Goal: Transaction & Acquisition: Purchase product/service

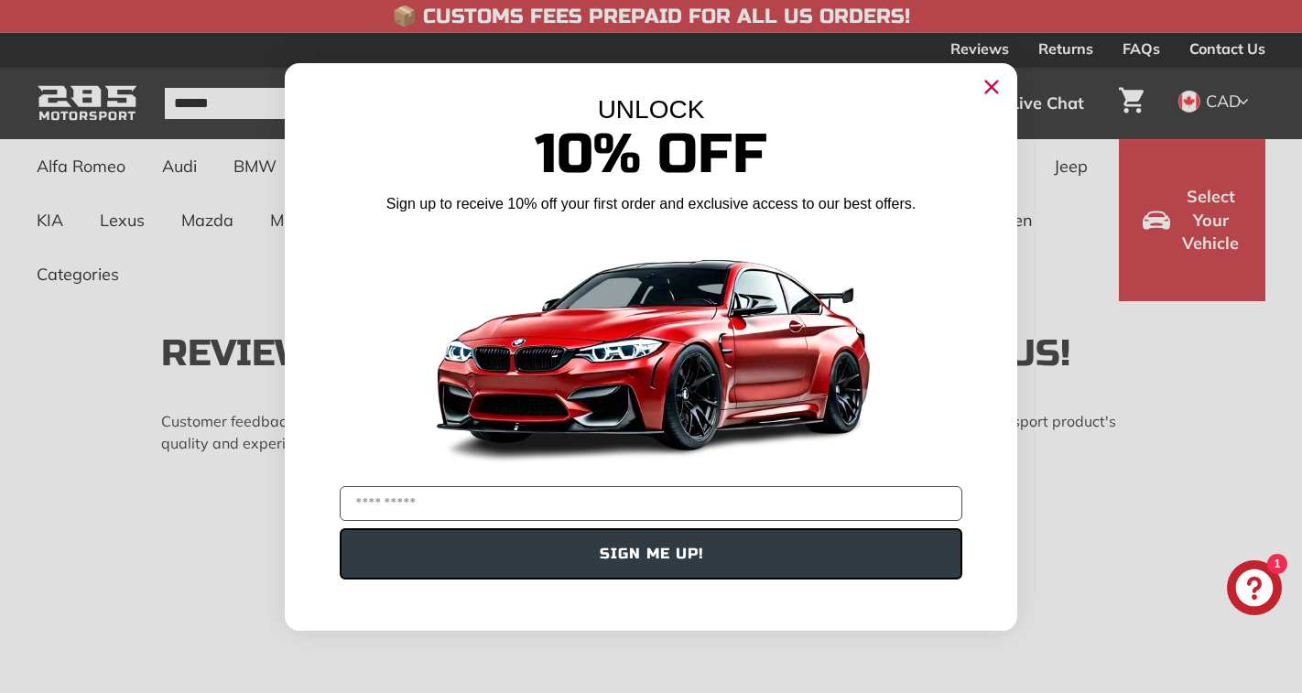
click at [994, 92] on circle "Close dialog" at bounding box center [991, 85] width 27 height 27
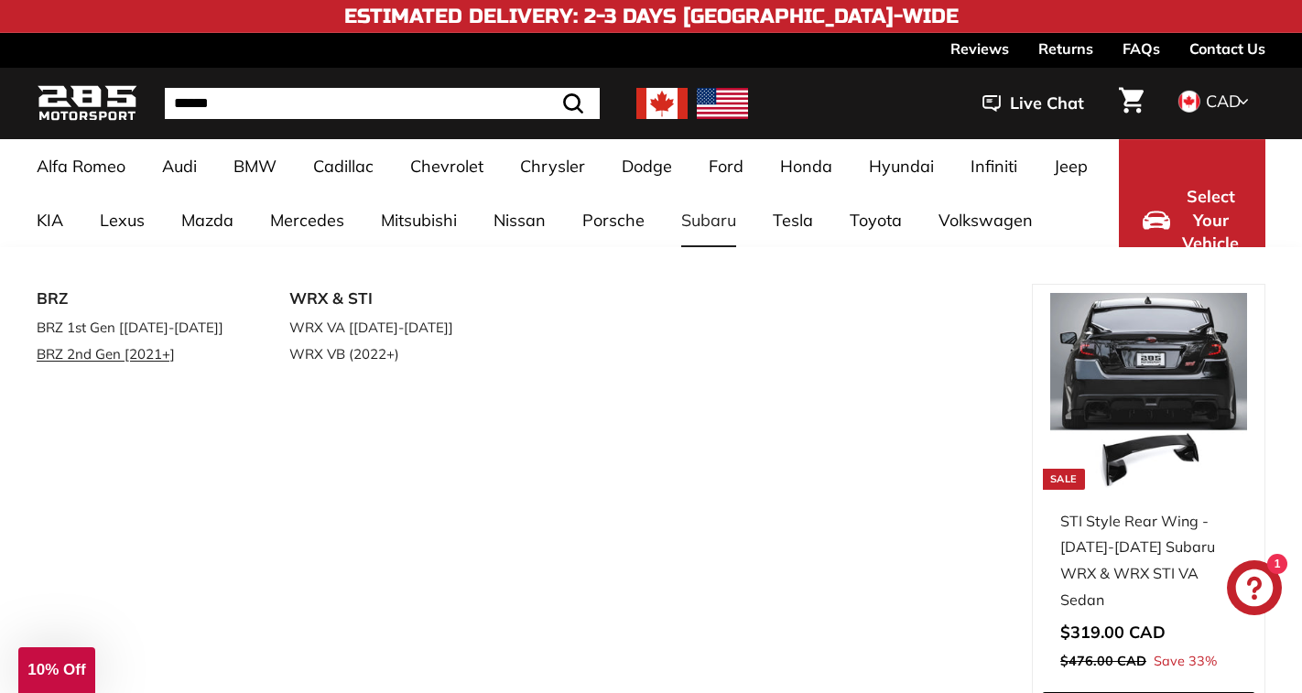
click at [174, 356] on link "BRZ 2nd Gen [2021+]" at bounding box center [137, 354] width 201 height 27
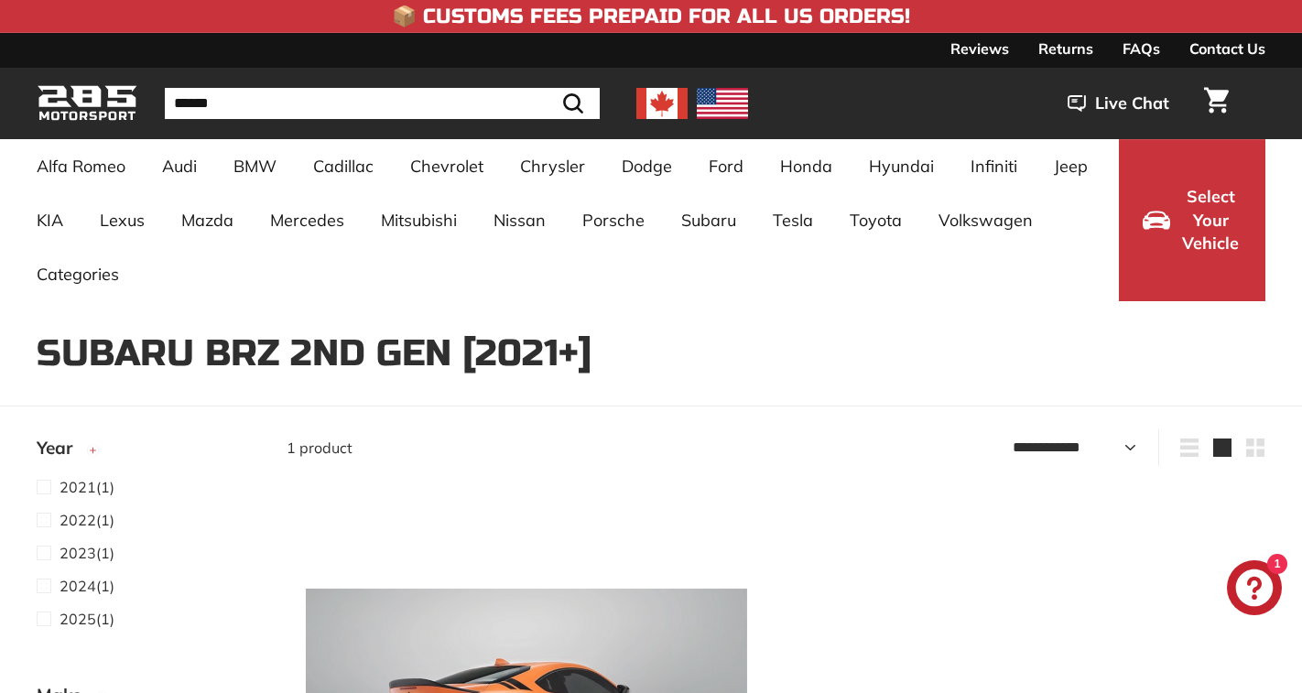
select select "**********"
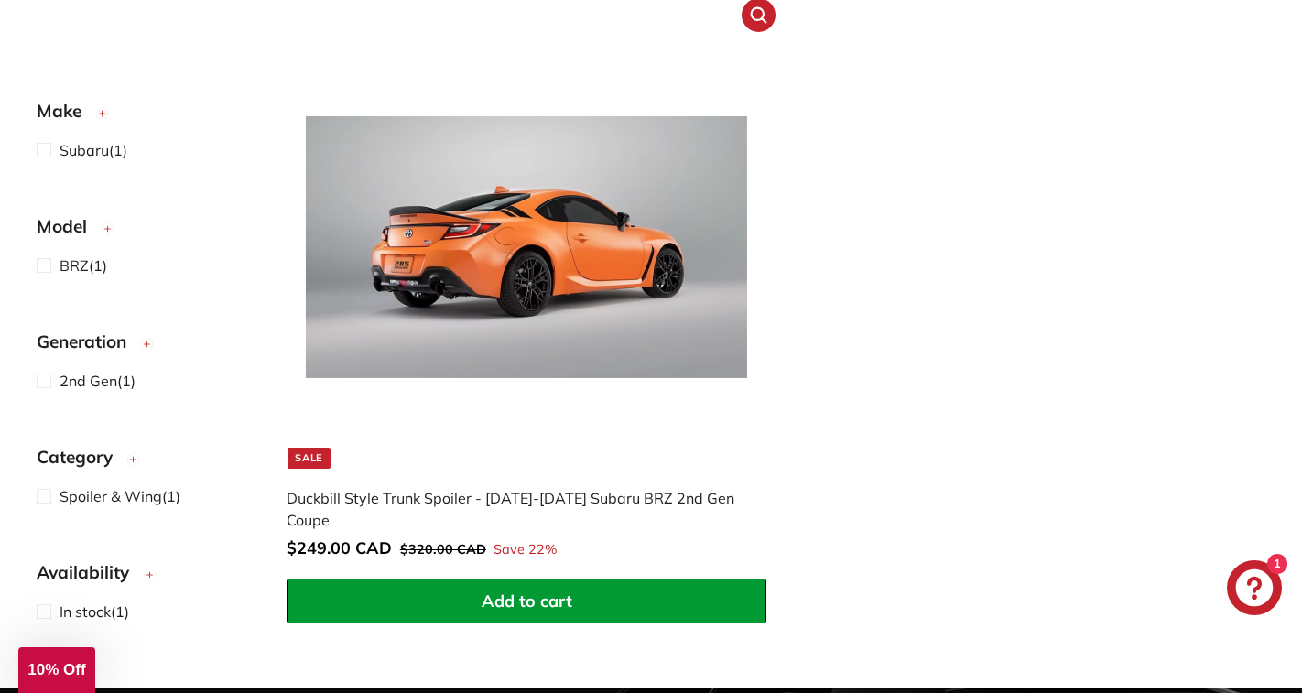
scroll to position [468, 0]
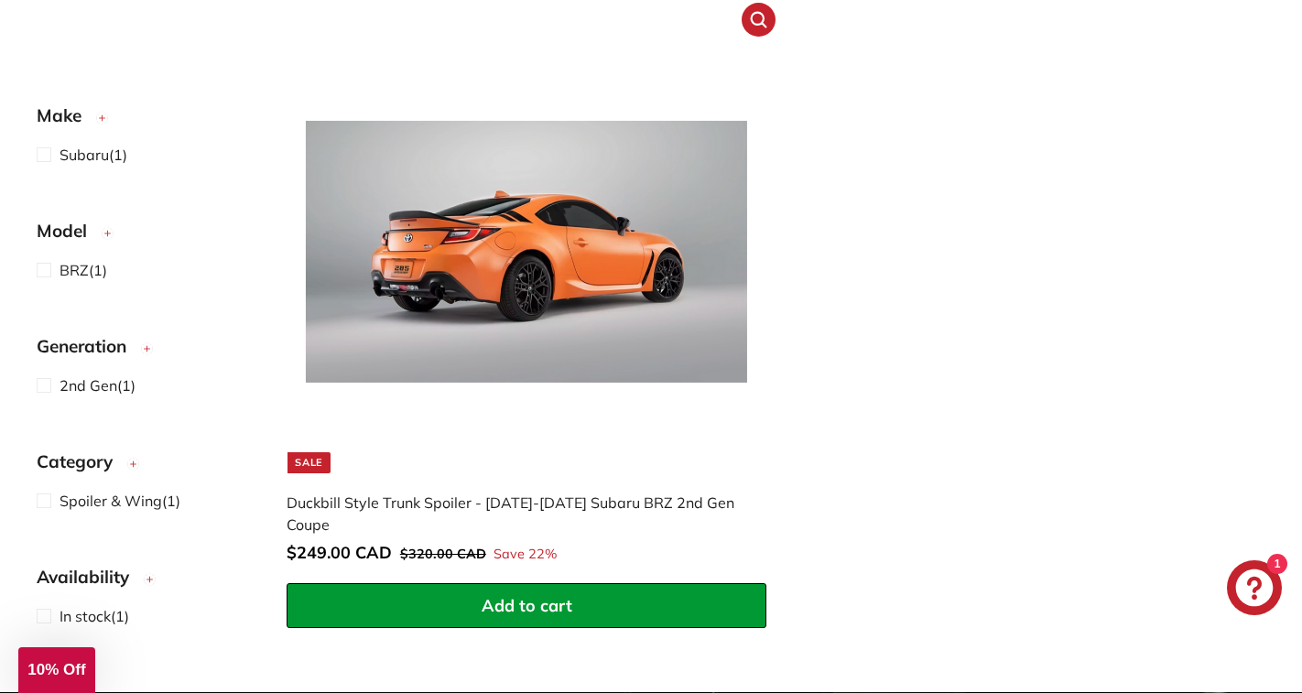
click at [459, 307] on img at bounding box center [527, 252] width 442 height 442
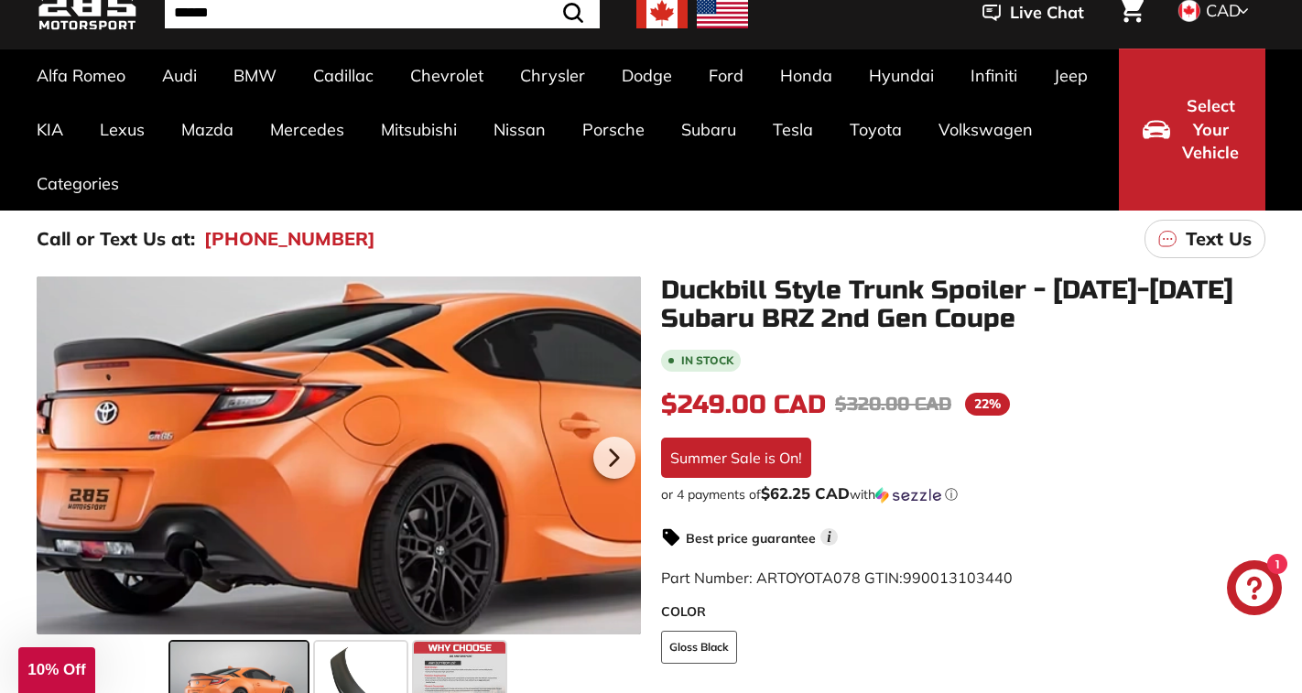
scroll to position [92, 0]
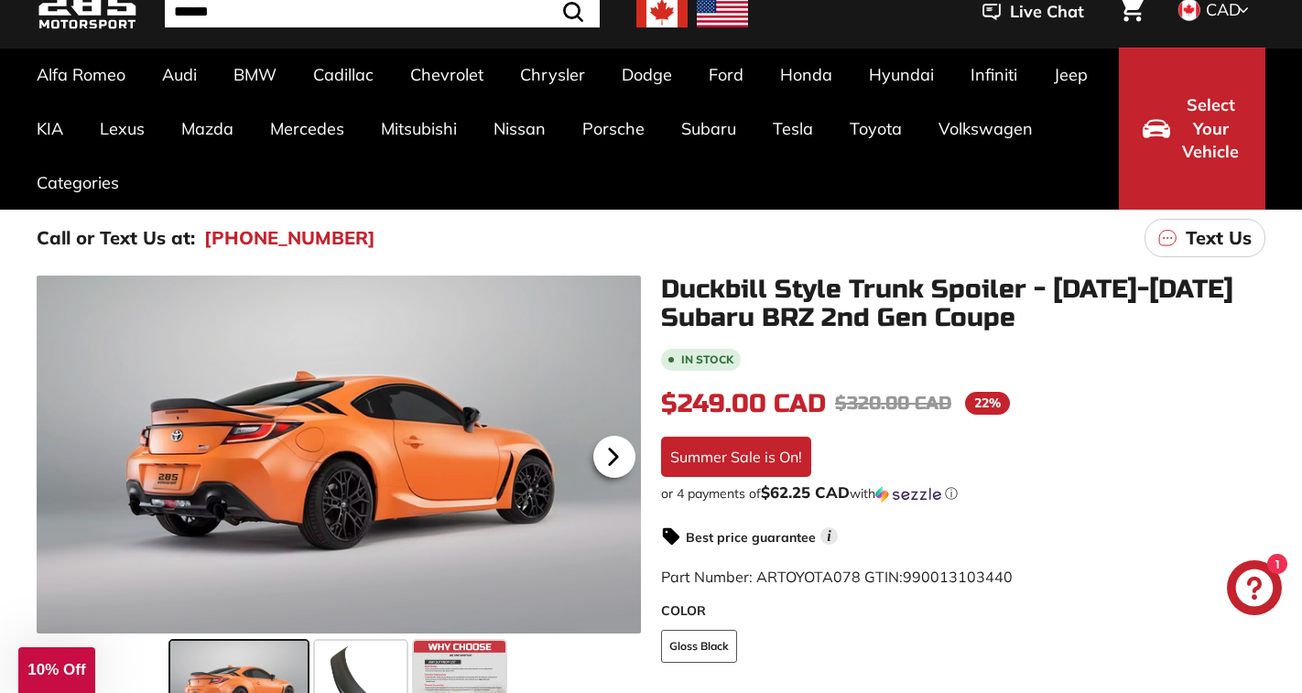
click at [622, 462] on icon at bounding box center [613, 457] width 42 height 42
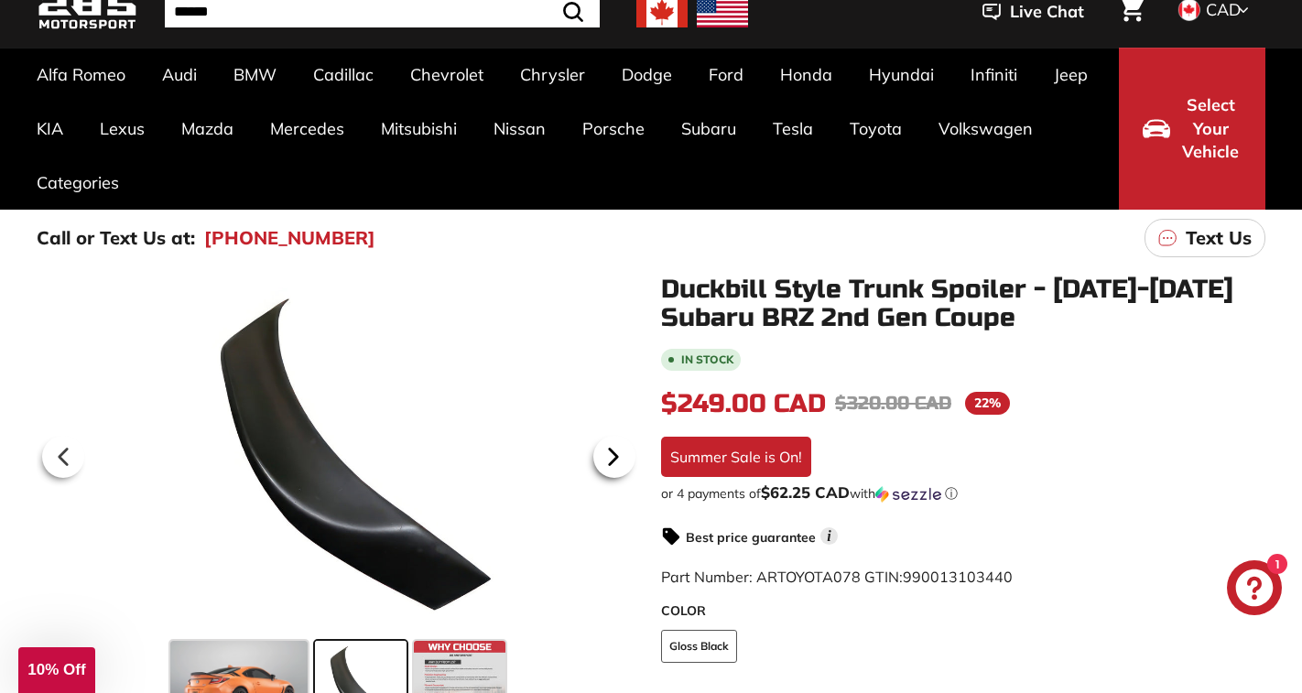
click at [622, 462] on icon at bounding box center [613, 457] width 42 height 42
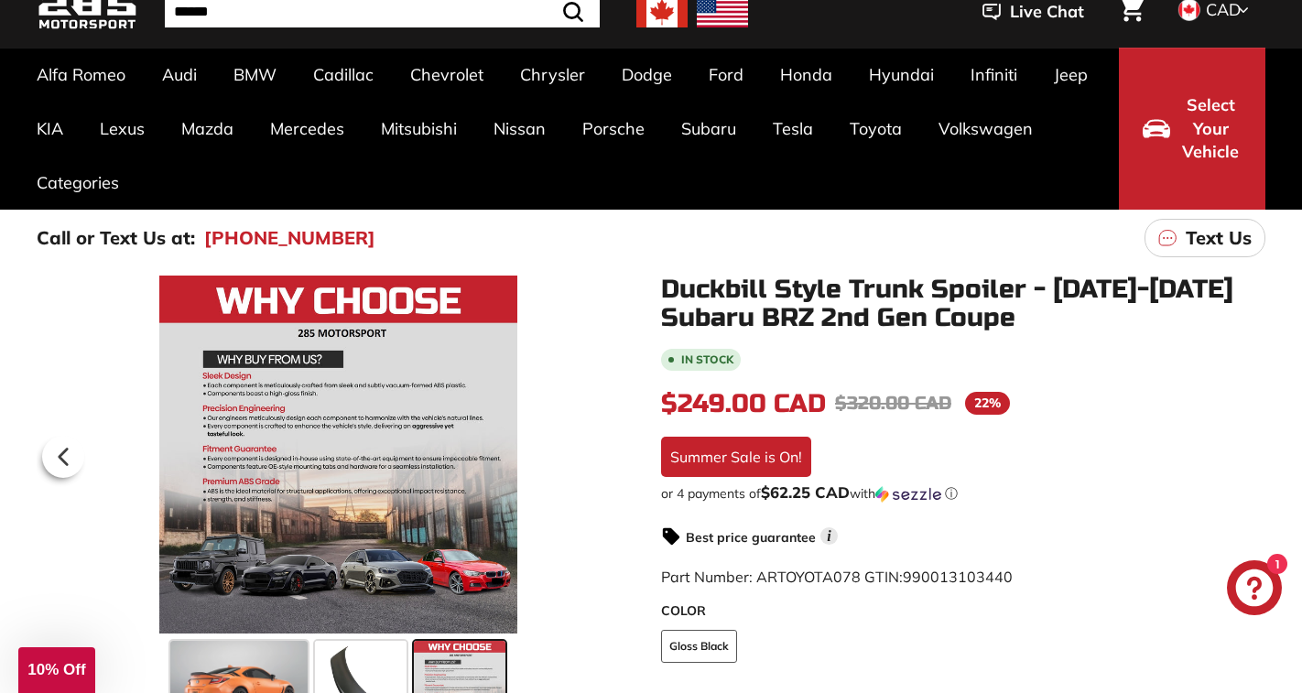
click at [622, 462] on div at bounding box center [339, 455] width 604 height 358
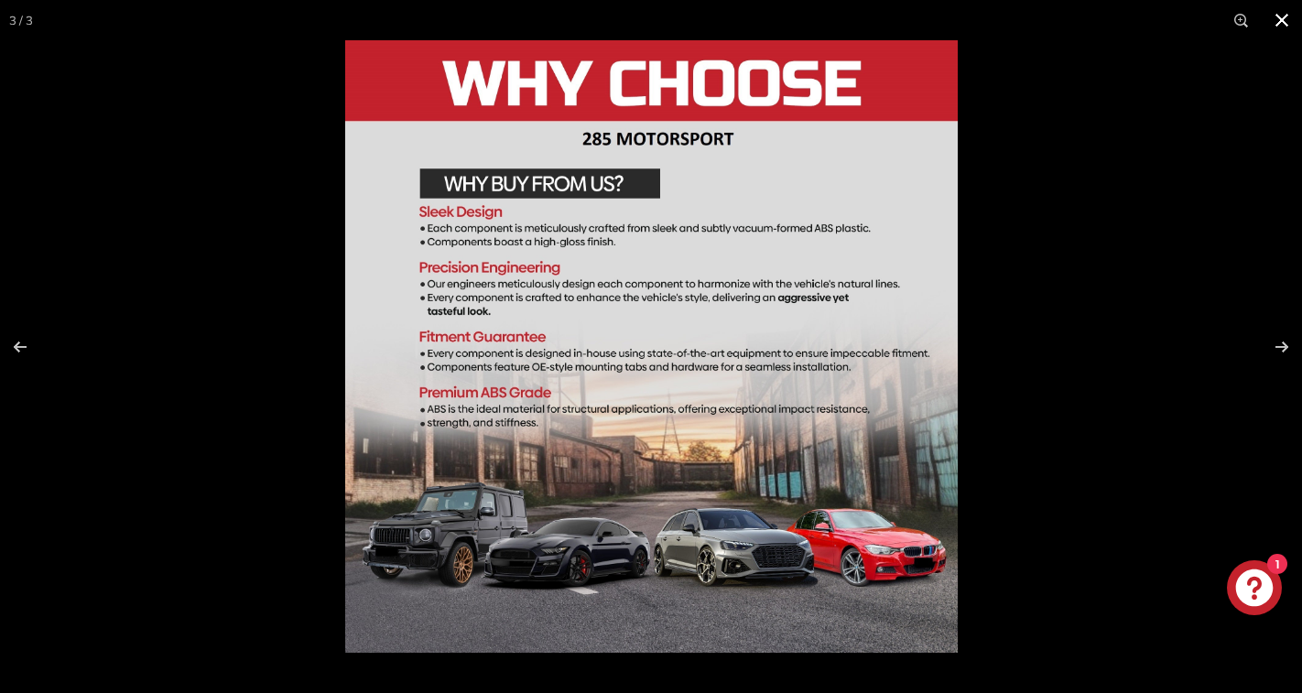
click at [227, 355] on div at bounding box center [651, 346] width 1302 height 693
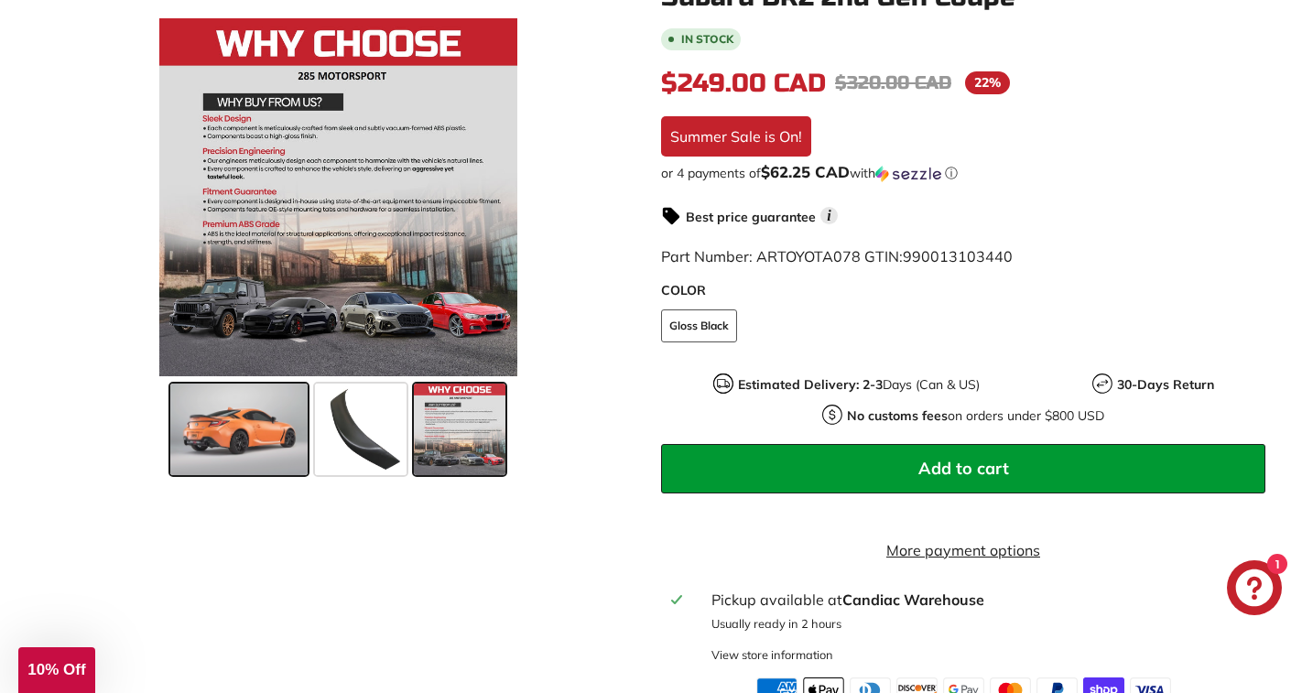
scroll to position [414, 0]
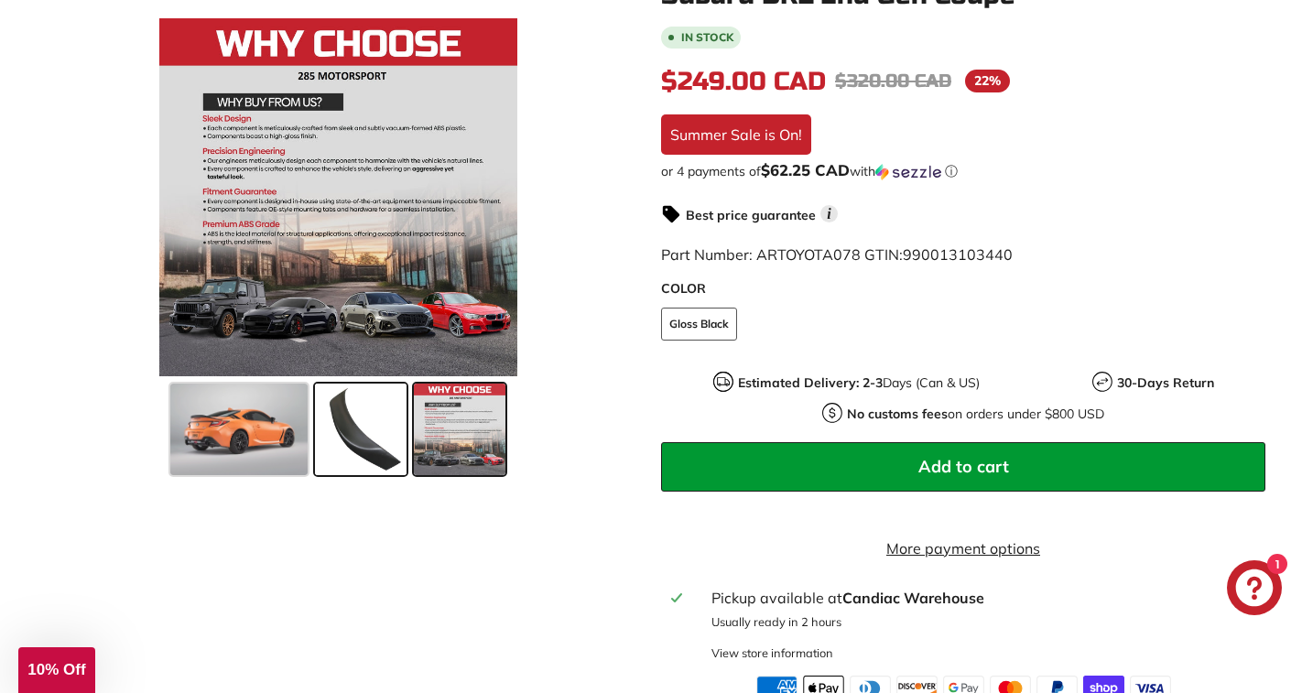
click at [376, 468] on span at bounding box center [361, 430] width 92 height 92
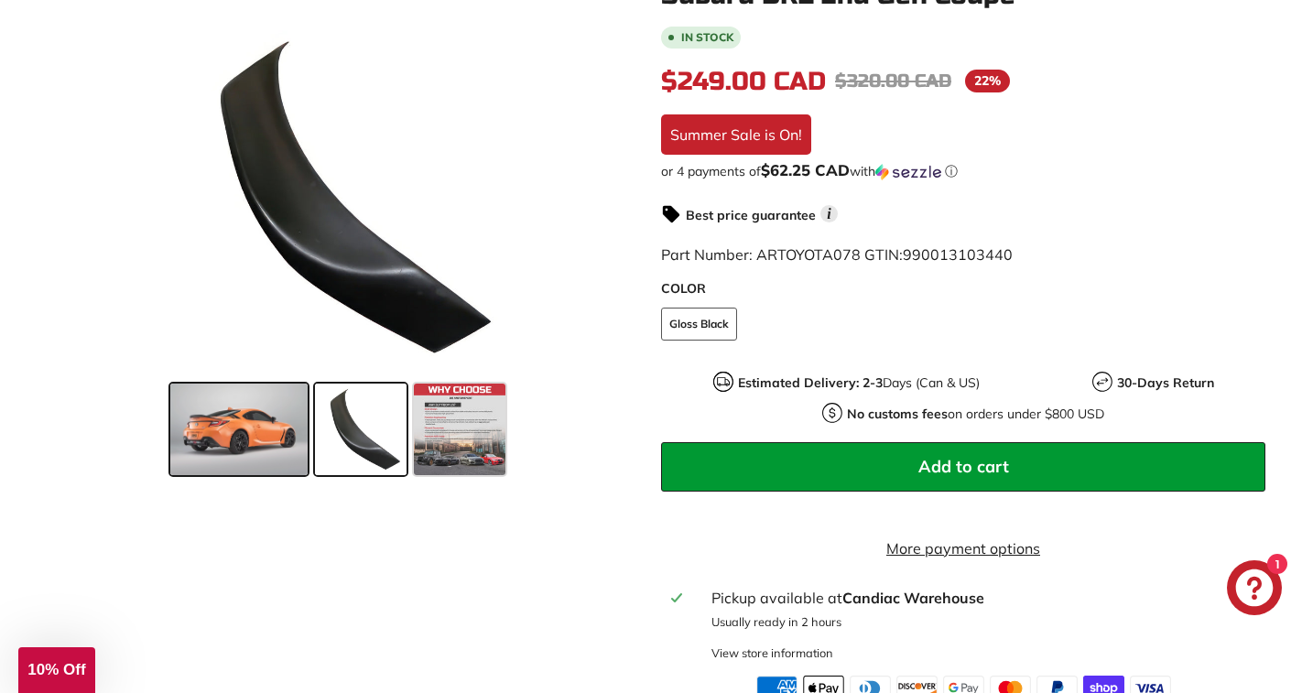
click at [253, 431] on span at bounding box center [238, 430] width 137 height 92
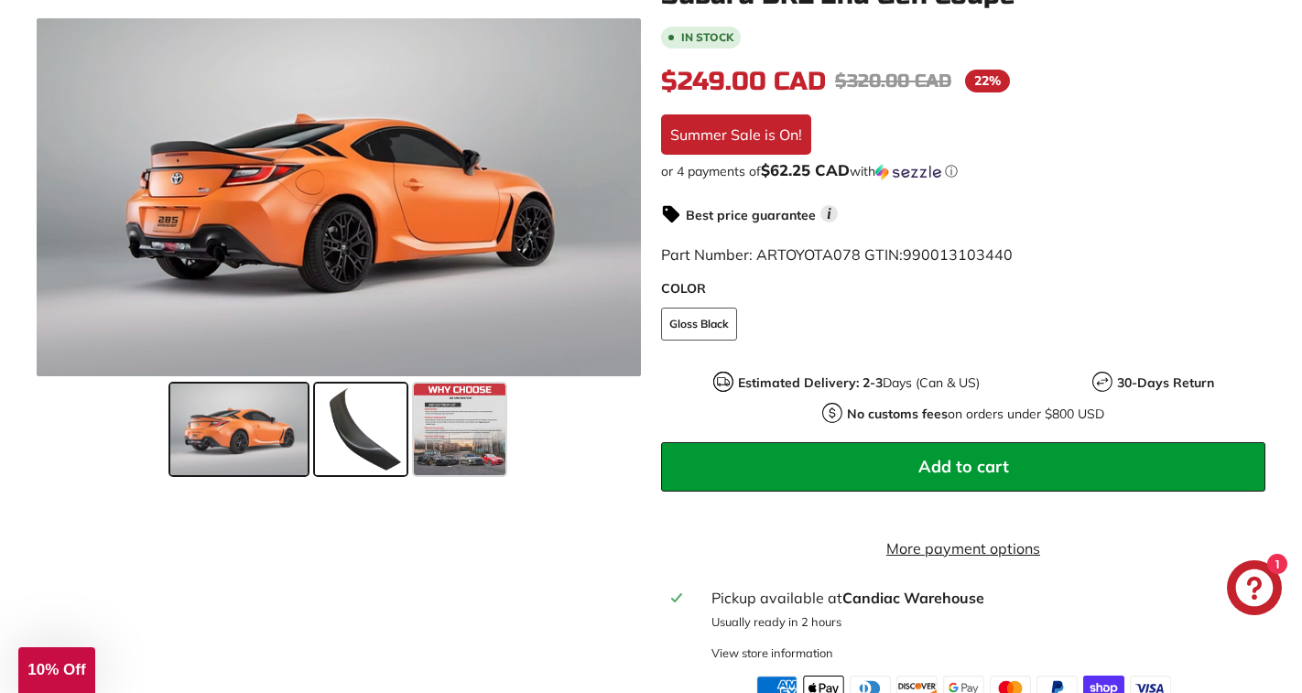
click at [345, 445] on span at bounding box center [361, 430] width 92 height 92
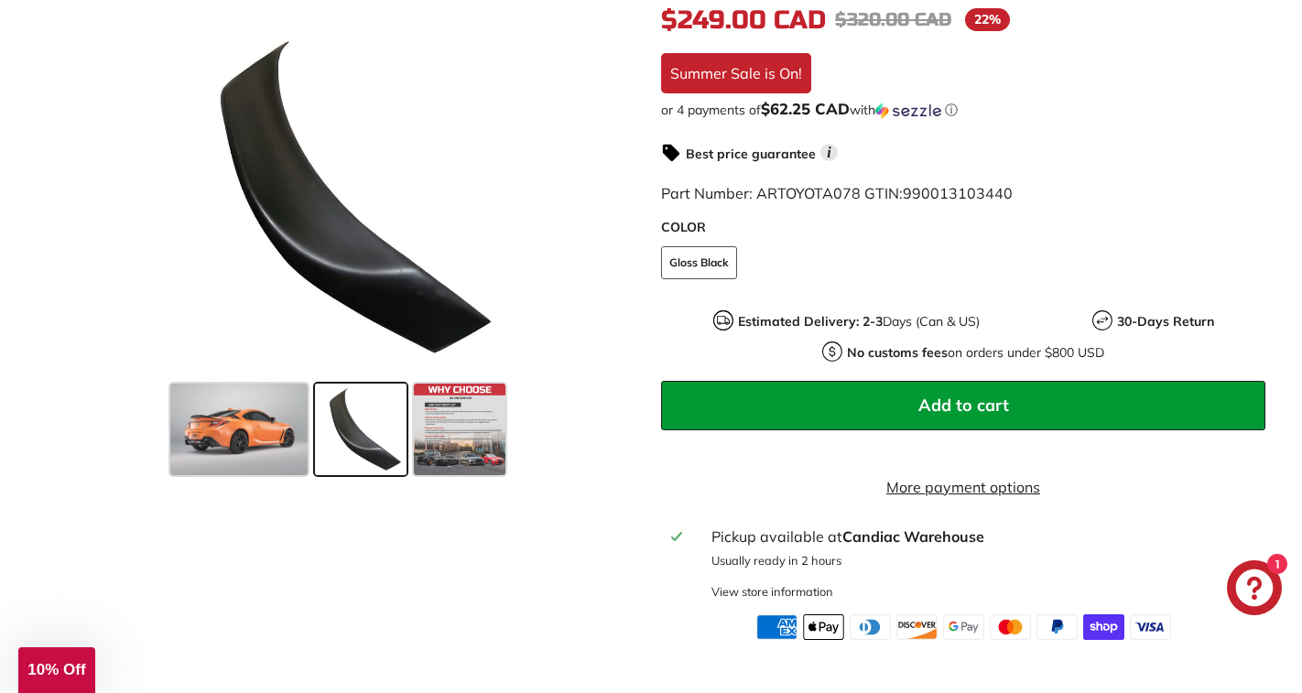
scroll to position [435, 0]
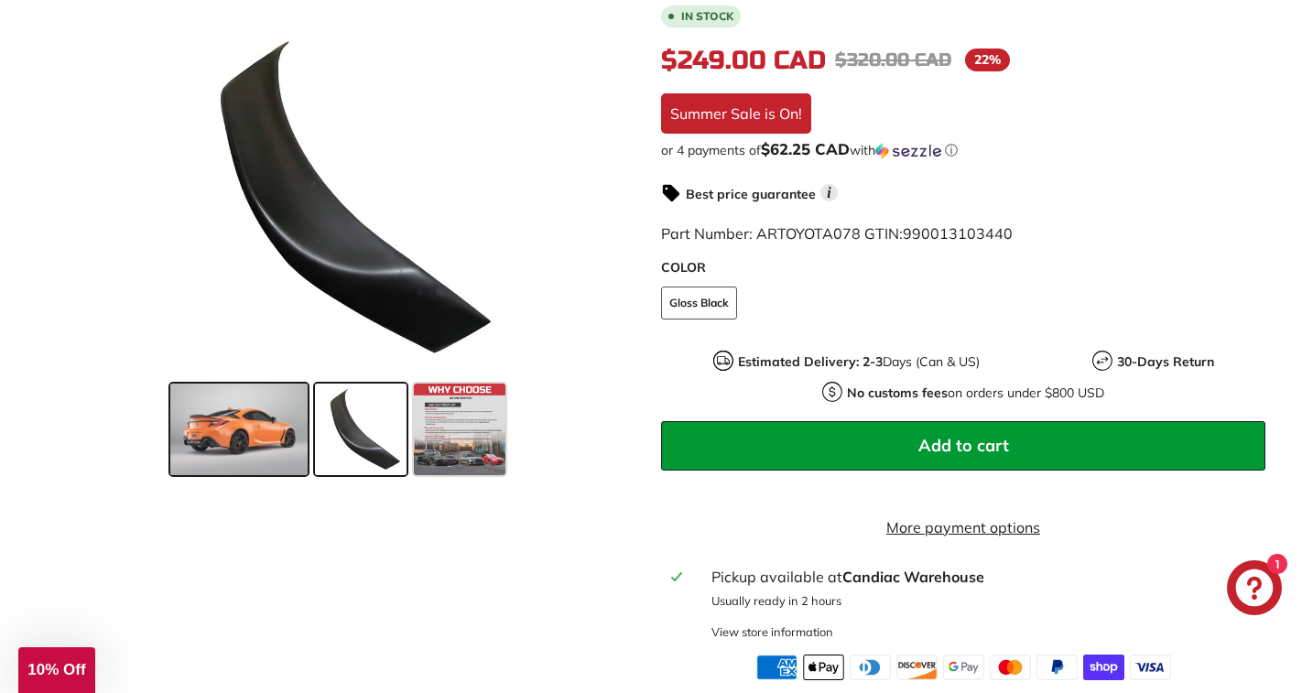
click at [276, 419] on span at bounding box center [238, 430] width 137 height 92
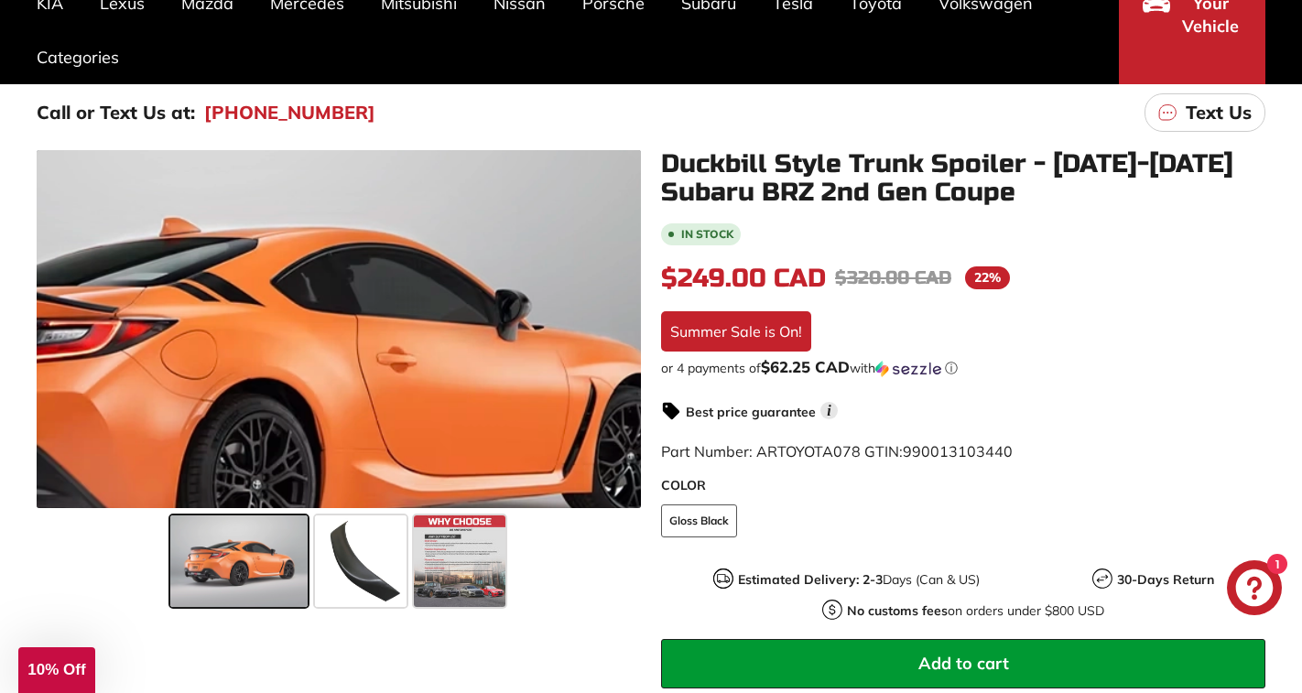
scroll to position [218, 0]
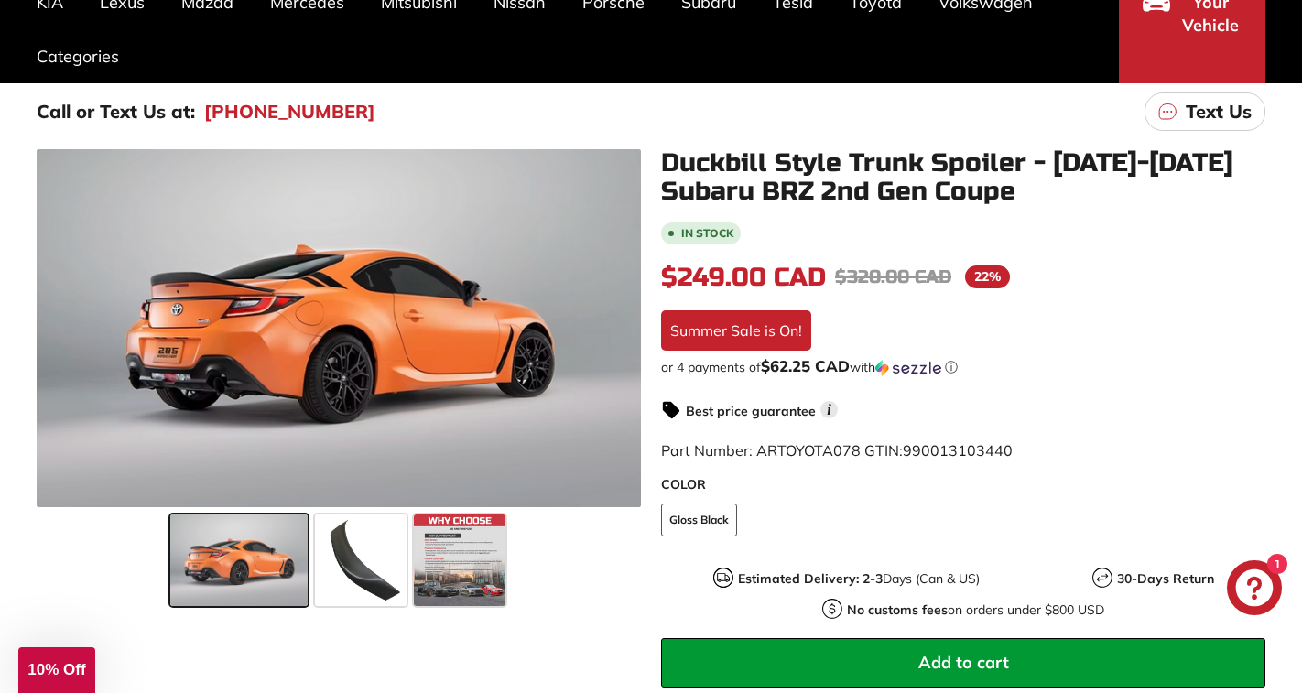
click at [712, 646] on button "Add to cart" at bounding box center [963, 662] width 604 height 49
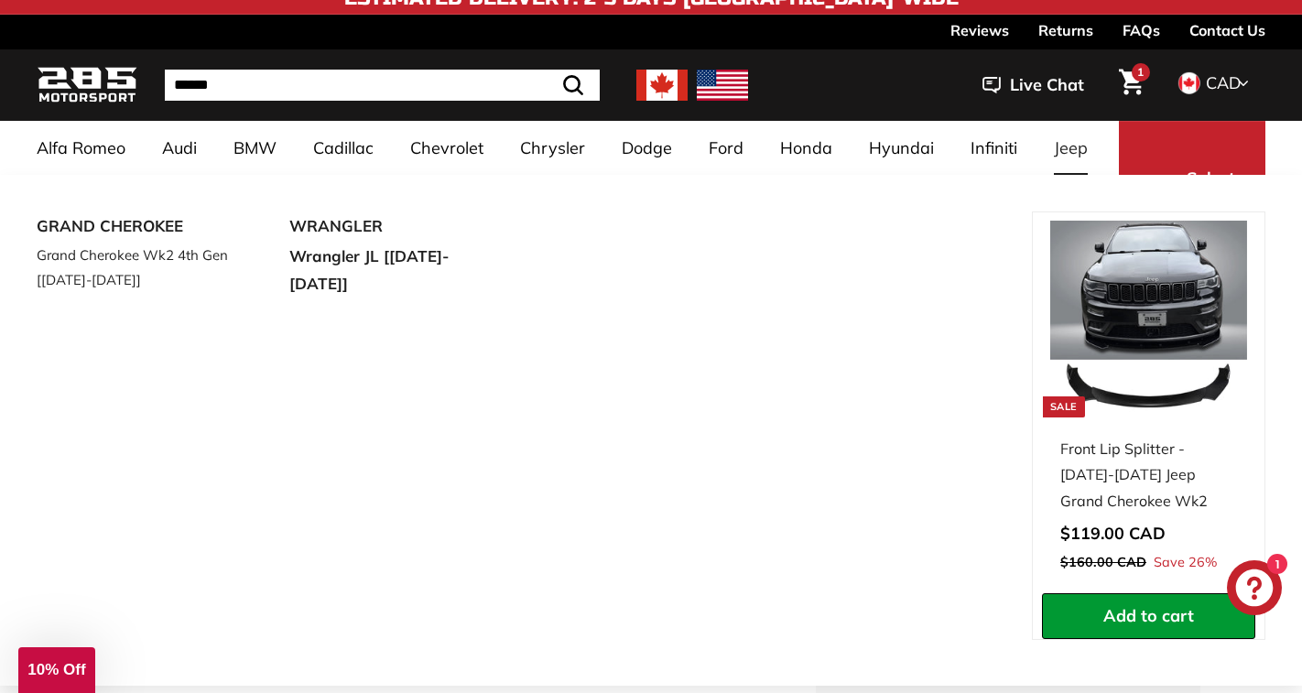
scroll to position [19, 0]
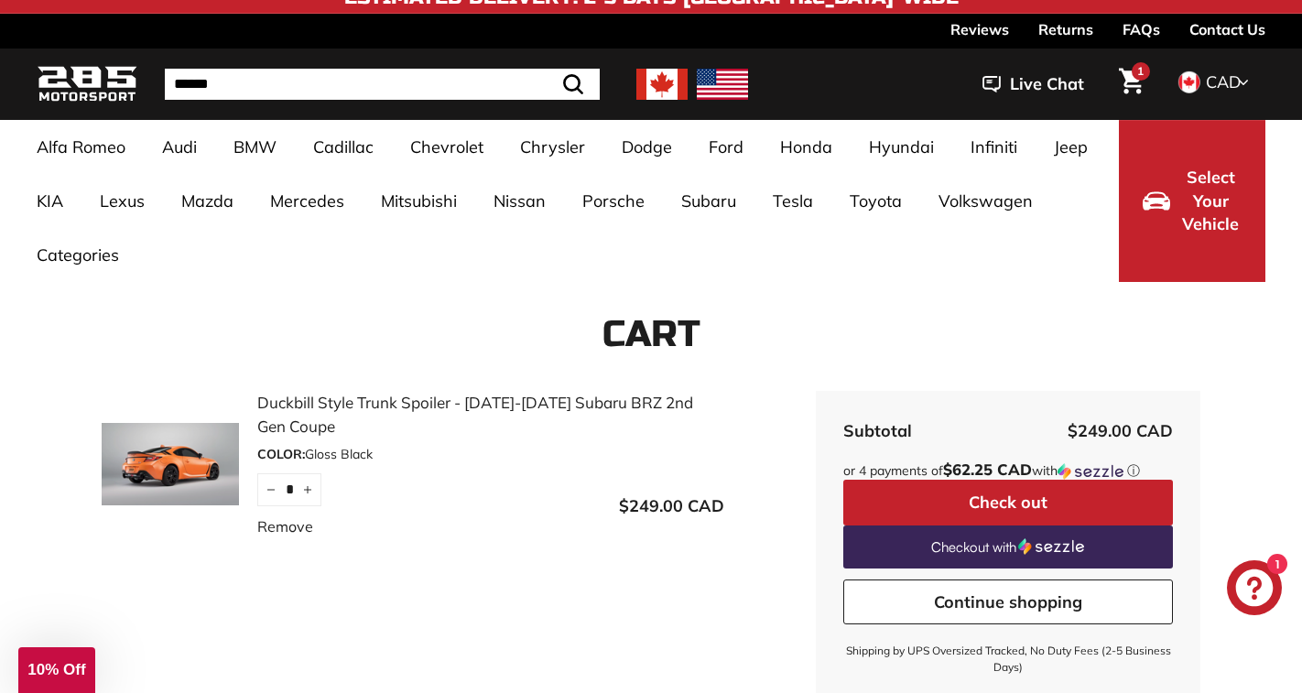
click at [1148, 89] on link "1" at bounding box center [1131, 84] width 47 height 62
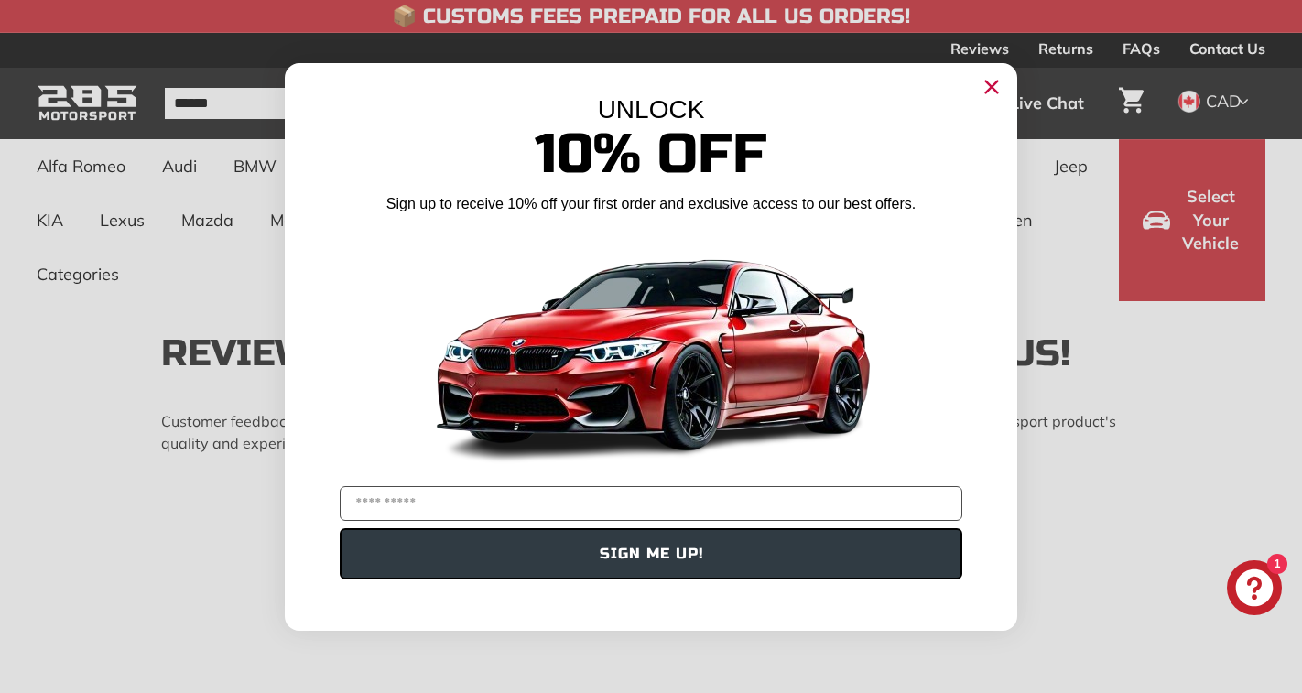
click at [1001, 92] on circle "Close dialog" at bounding box center [991, 85] width 27 height 27
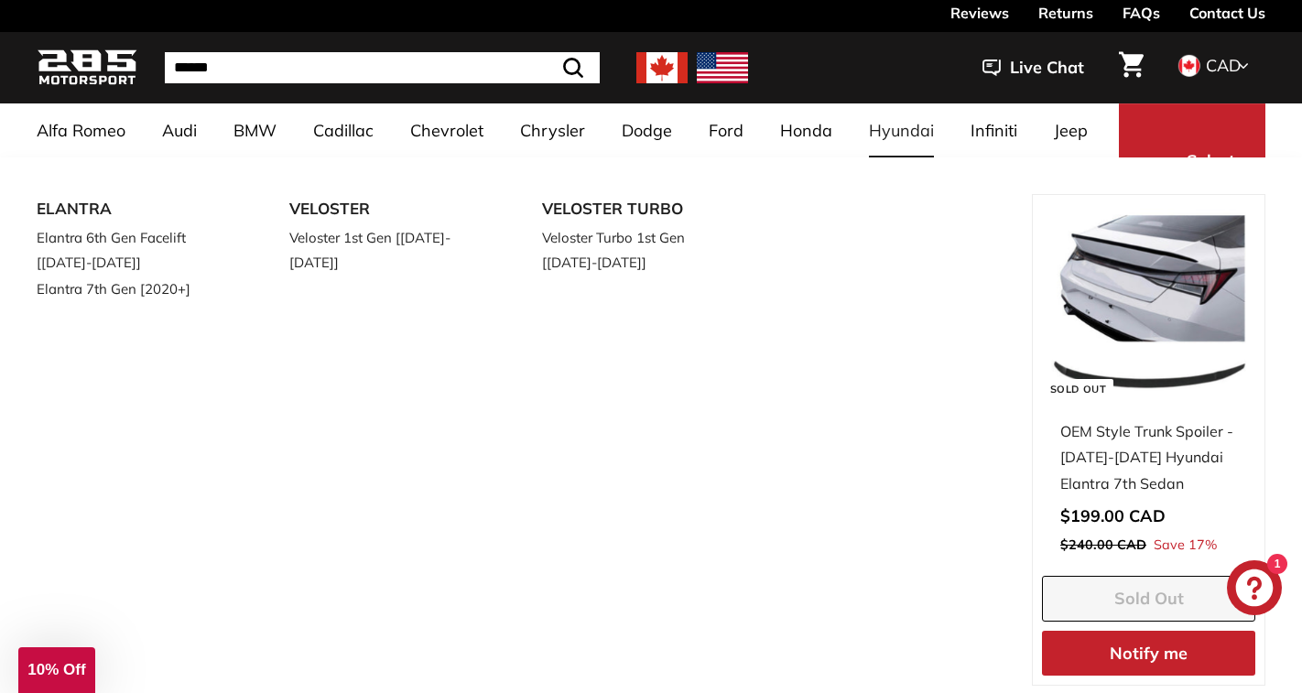
scroll to position [34, 0]
